Goal: Transaction & Acquisition: Purchase product/service

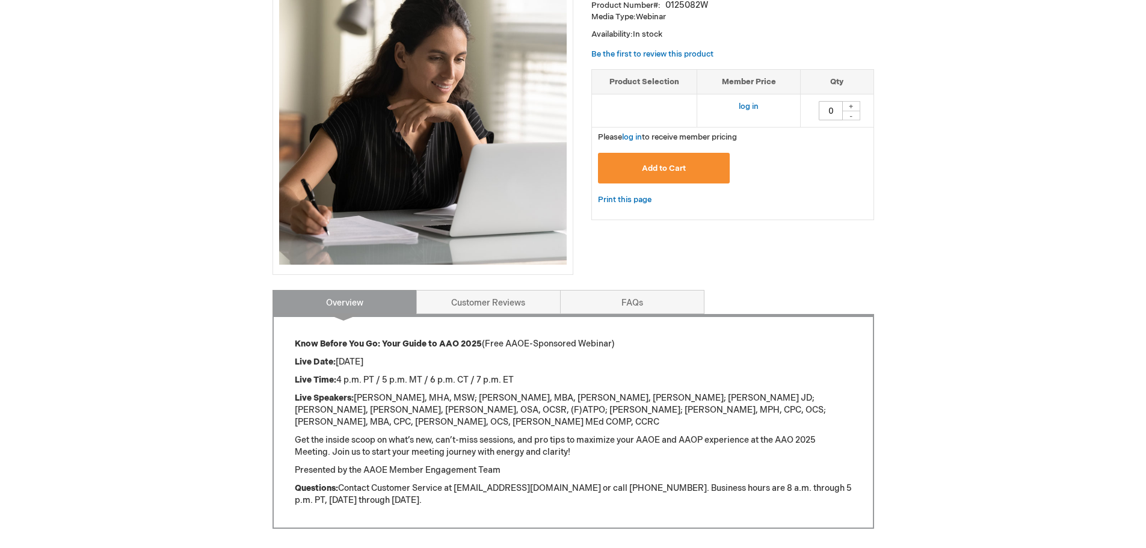
scroll to position [241, 0]
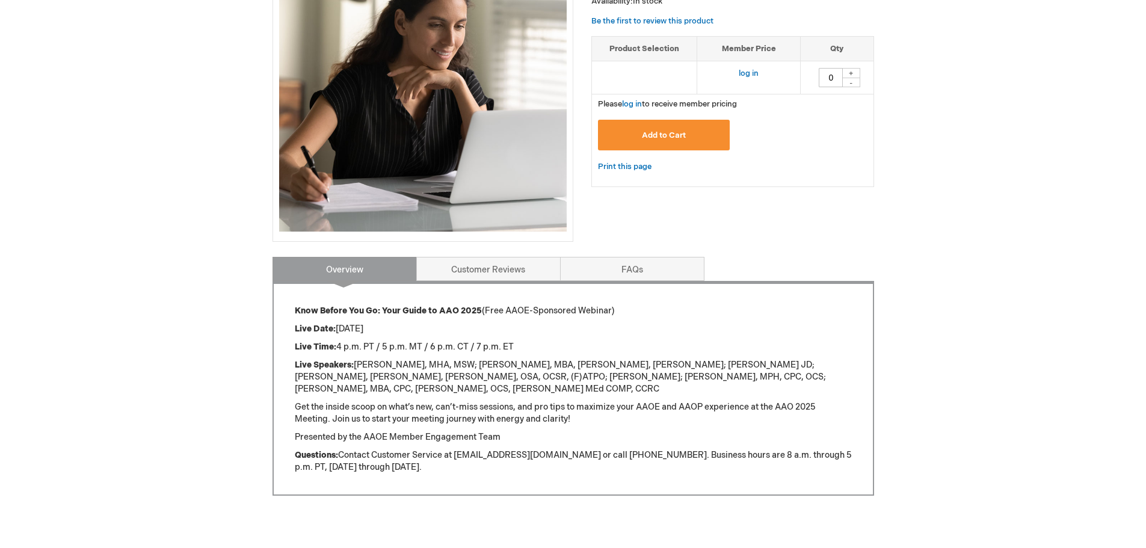
click at [1083, 245] on div "Log In Search My Cart CLOSE RECENTLY ADDED ITEM(S) Close There are no items in …" at bounding box center [573, 252] width 1146 height 986
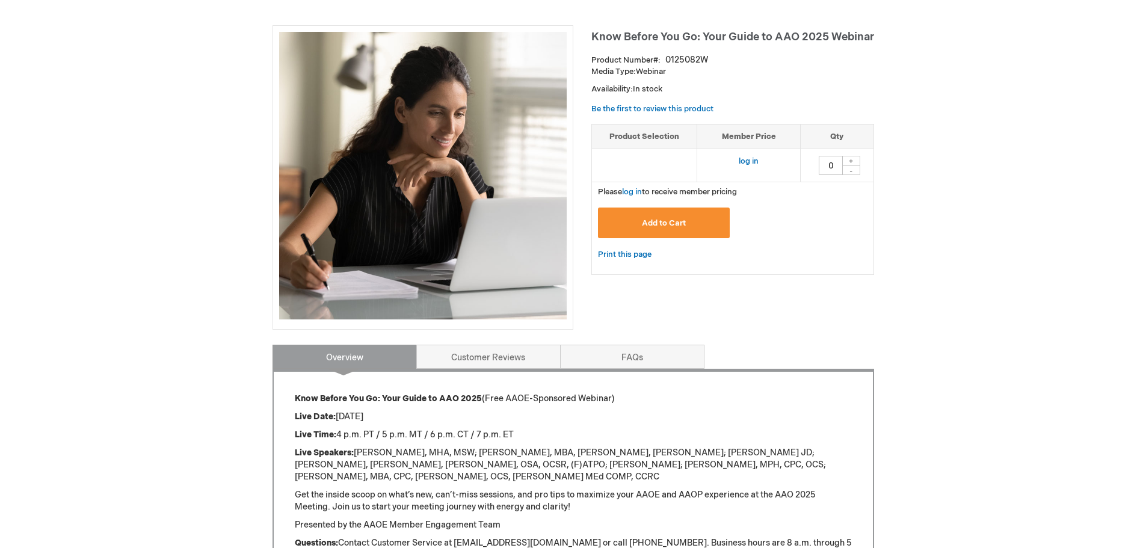
scroll to position [0, 0]
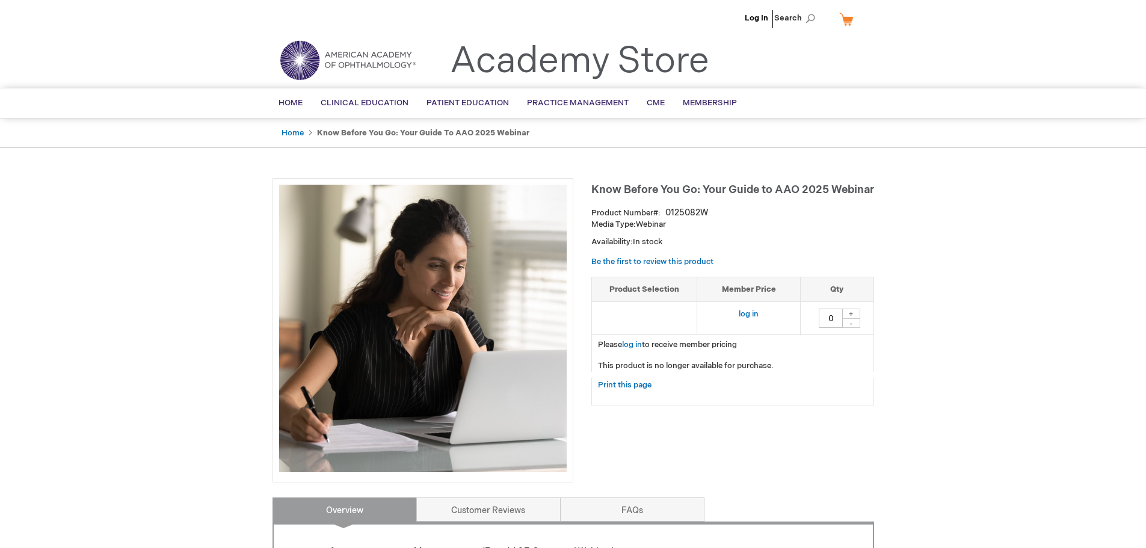
click at [852, 314] on div "+" at bounding box center [851, 314] width 18 height 10
type input "1"
click at [755, 316] on link "log in" at bounding box center [749, 314] width 20 height 10
click at [850, 313] on div "+" at bounding box center [851, 314] width 18 height 10
type input "1"
